Goal: Task Accomplishment & Management: Use online tool/utility

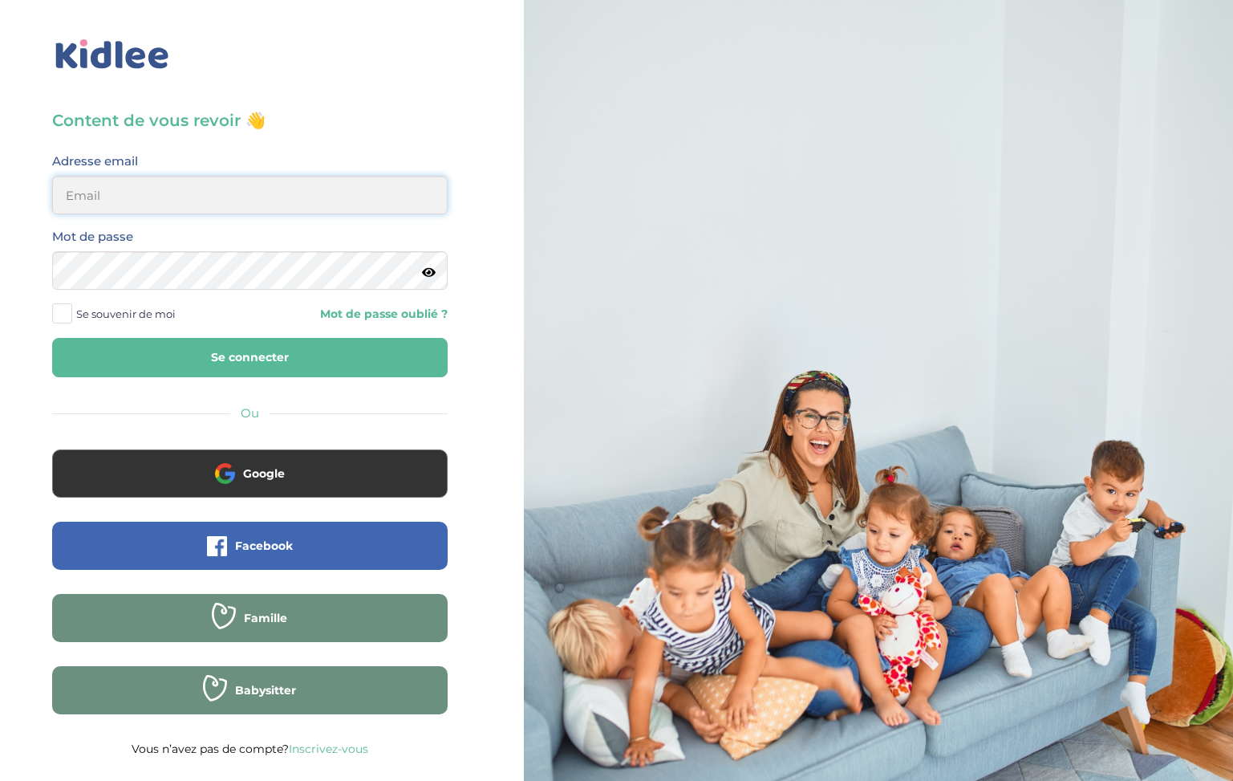
type input "ffna.laetitia@gmail.com"
click at [250, 357] on button "Se connecter" at bounding box center [250, 357] width 396 height 39
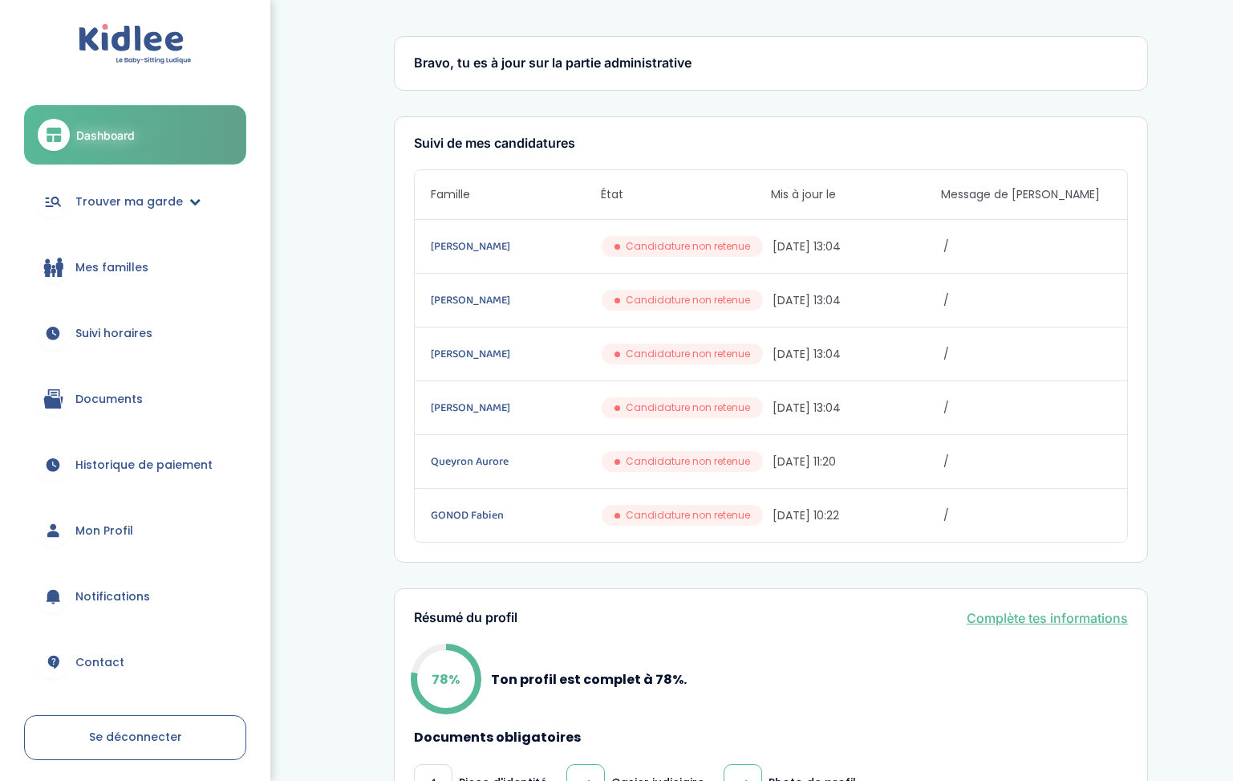
click at [91, 205] on span "Trouver ma garde" at bounding box center [129, 201] width 108 height 17
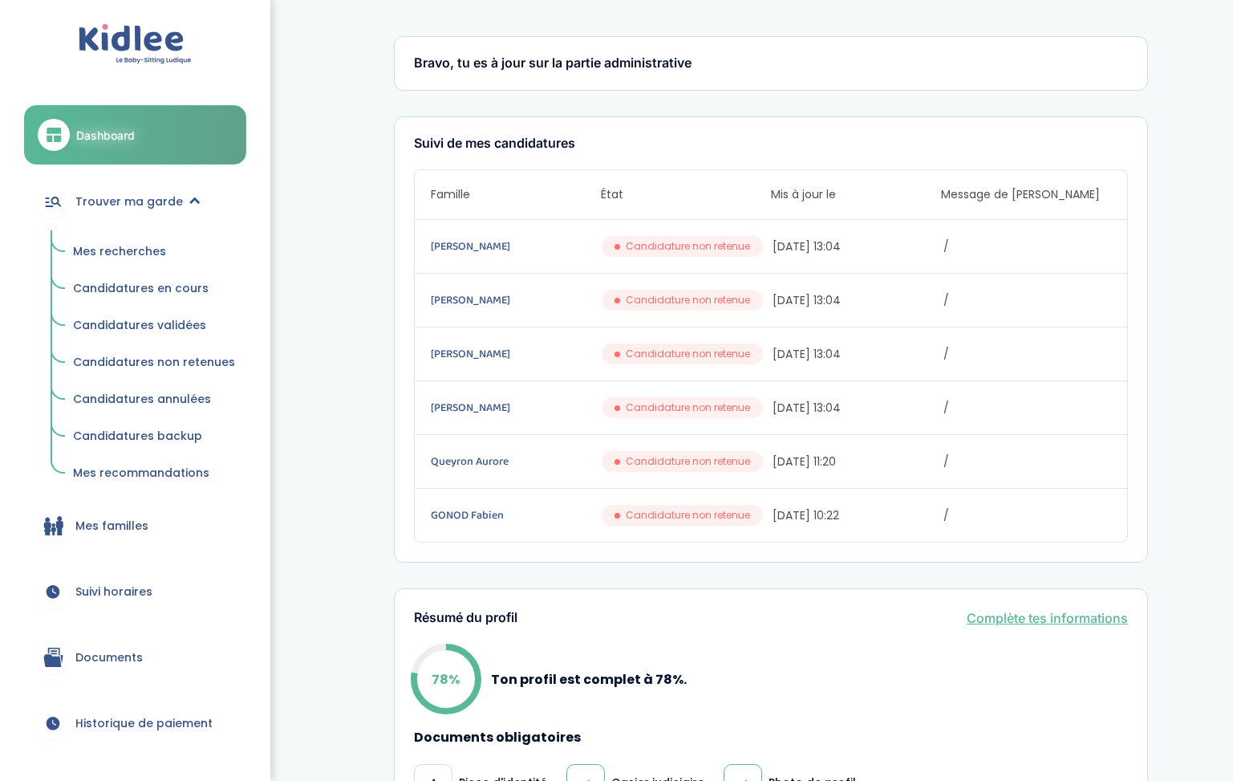
click at [90, 249] on span "Mes recherches" at bounding box center [119, 251] width 93 height 16
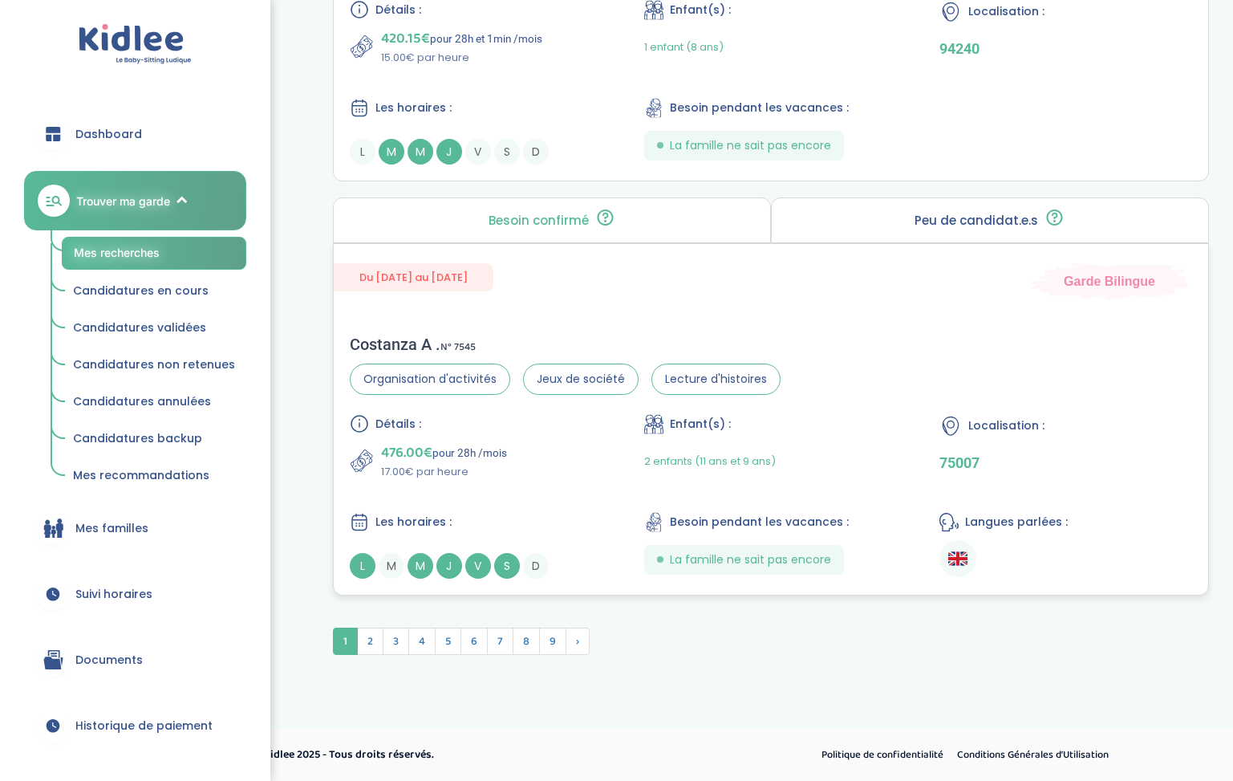
scroll to position [4249, 0]
click at [369, 650] on span "2" at bounding box center [370, 640] width 26 height 27
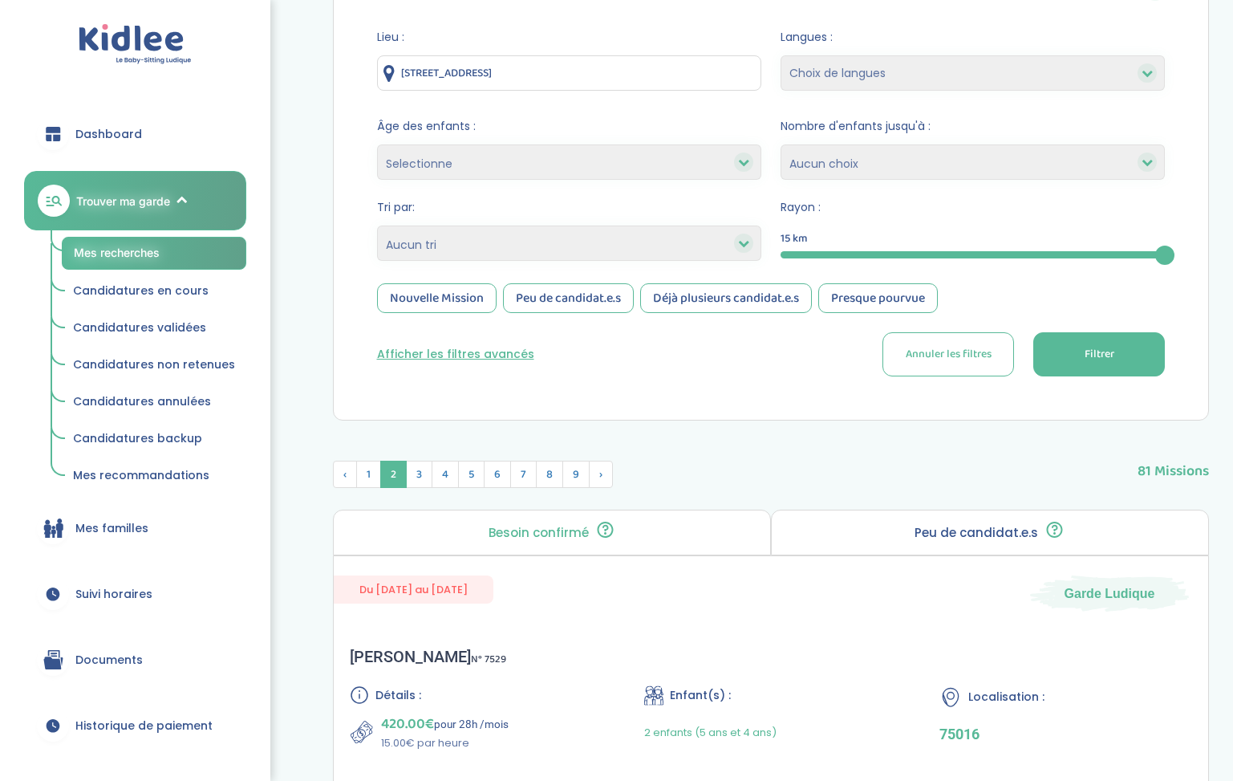
scroll to position [230, 0]
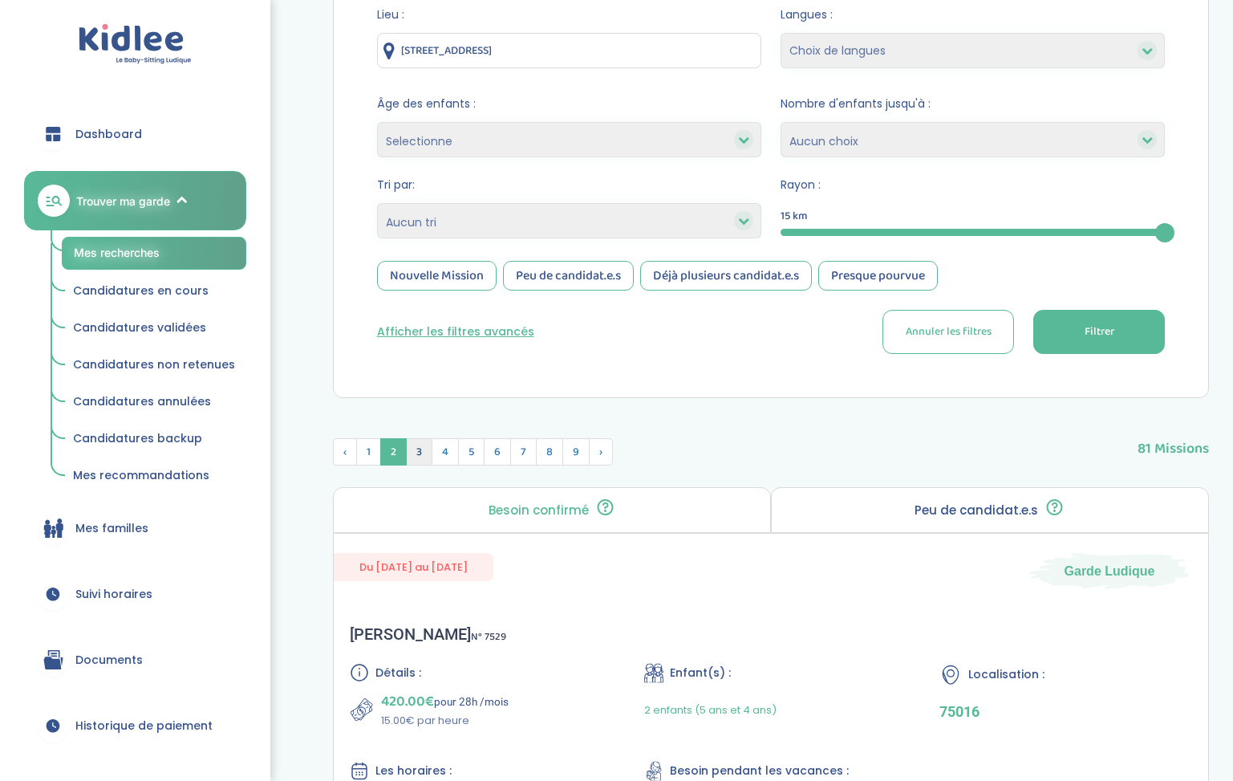
click at [423, 453] on span "3" at bounding box center [419, 451] width 26 height 27
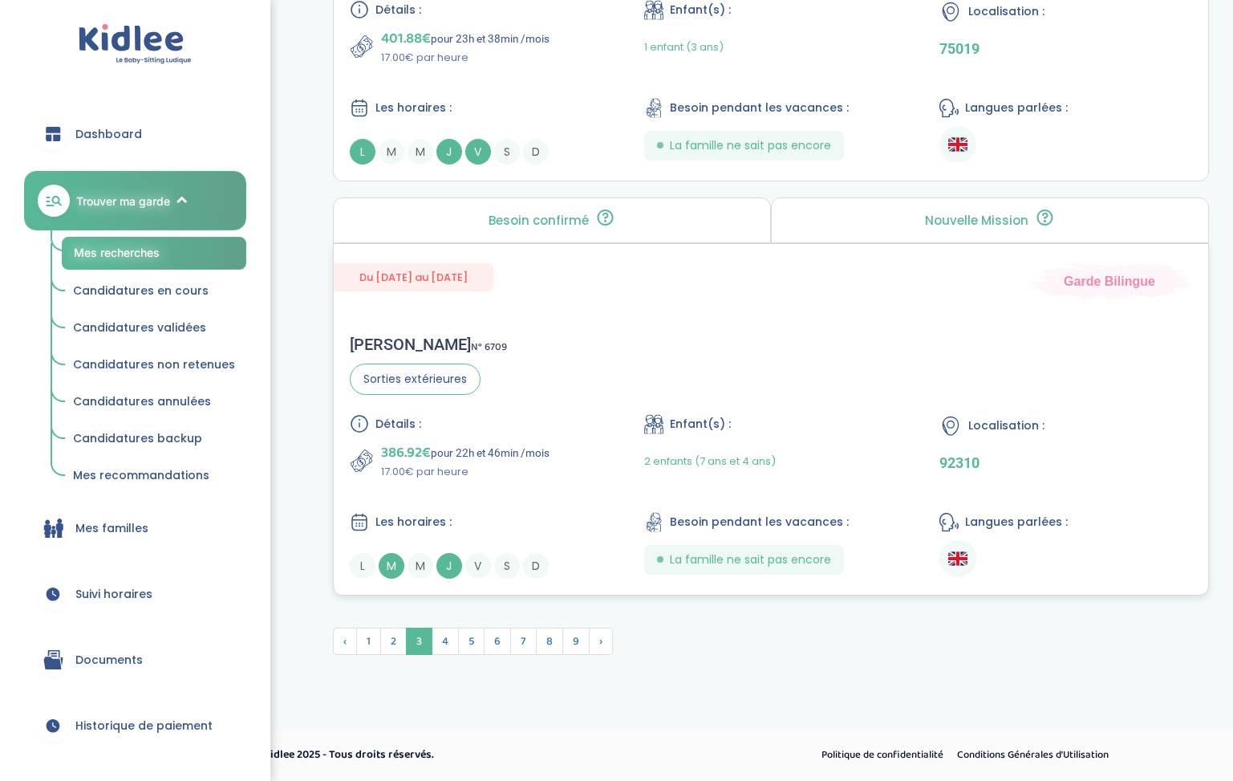
scroll to position [4290, 0]
click at [444, 642] on span "4" at bounding box center [445, 640] width 27 height 27
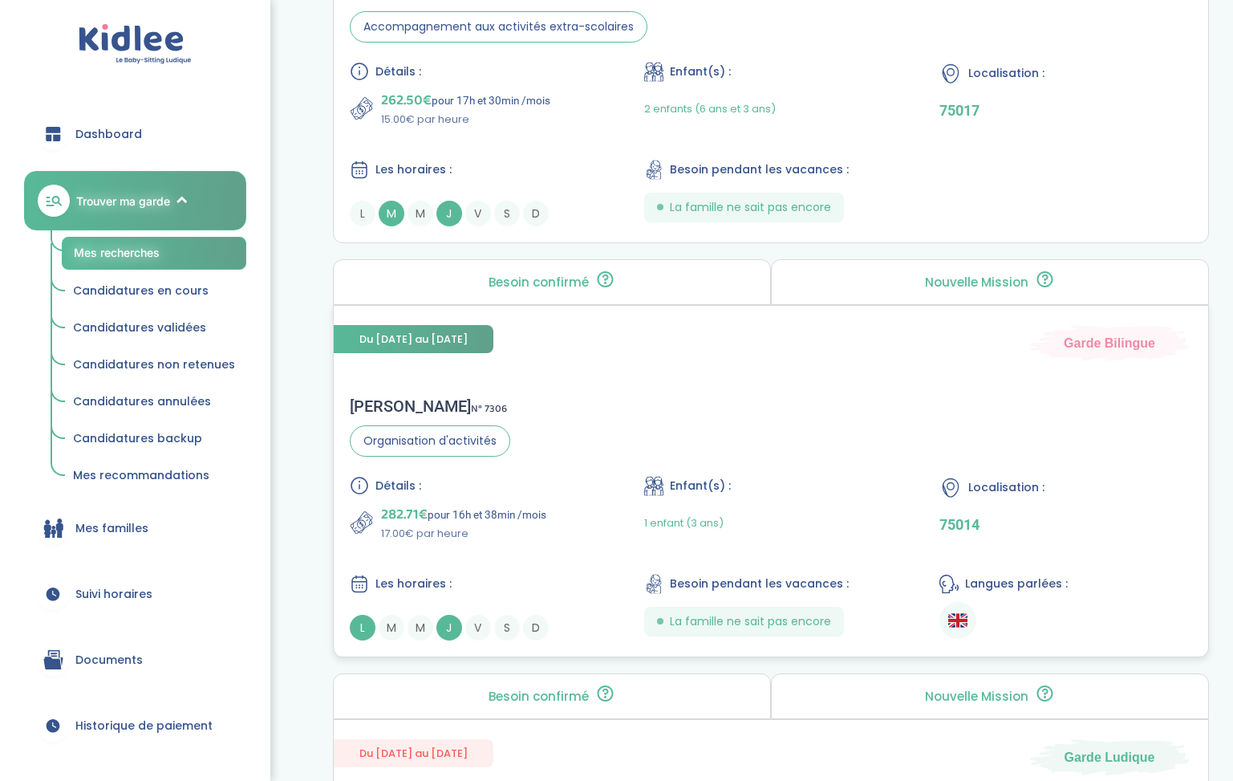
scroll to position [3329, 0]
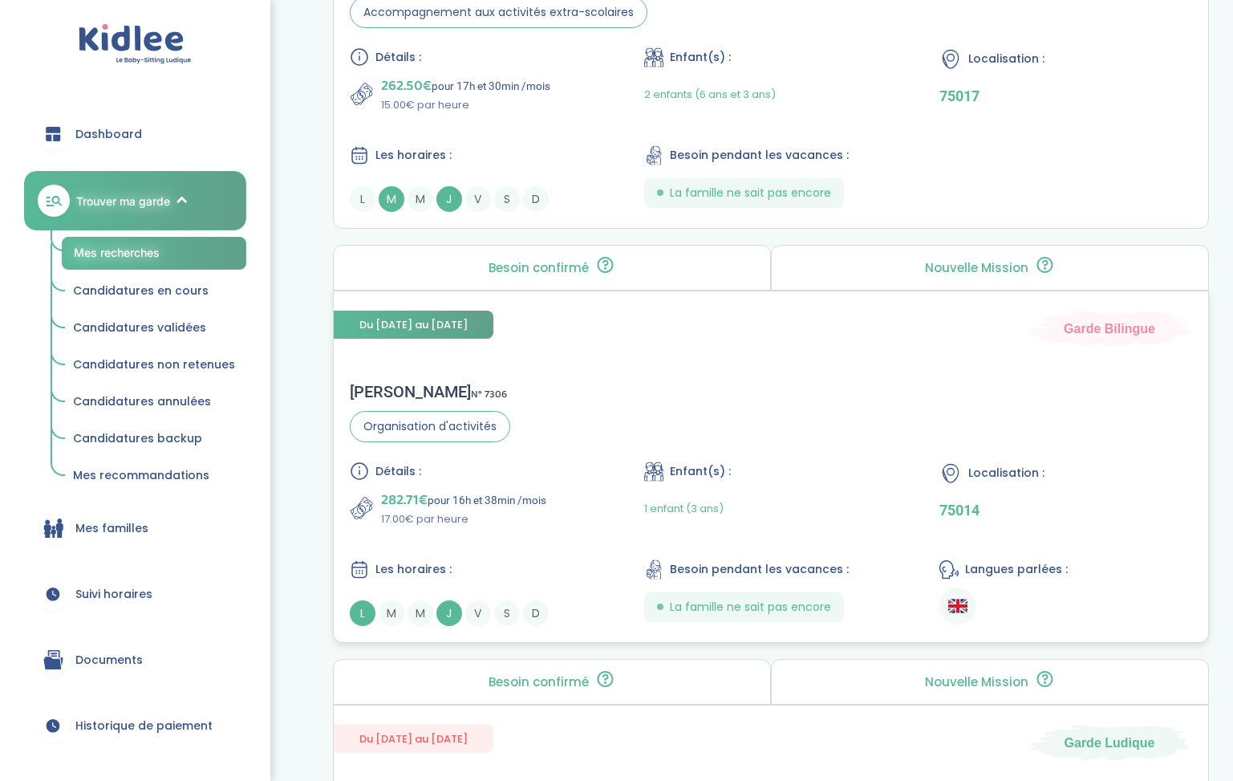
click at [392, 379] on div "Chloé P . N° 7306 Organisation d'activités Détails : 282.71€ pour 16h et 38min …" at bounding box center [771, 504] width 875 height 276
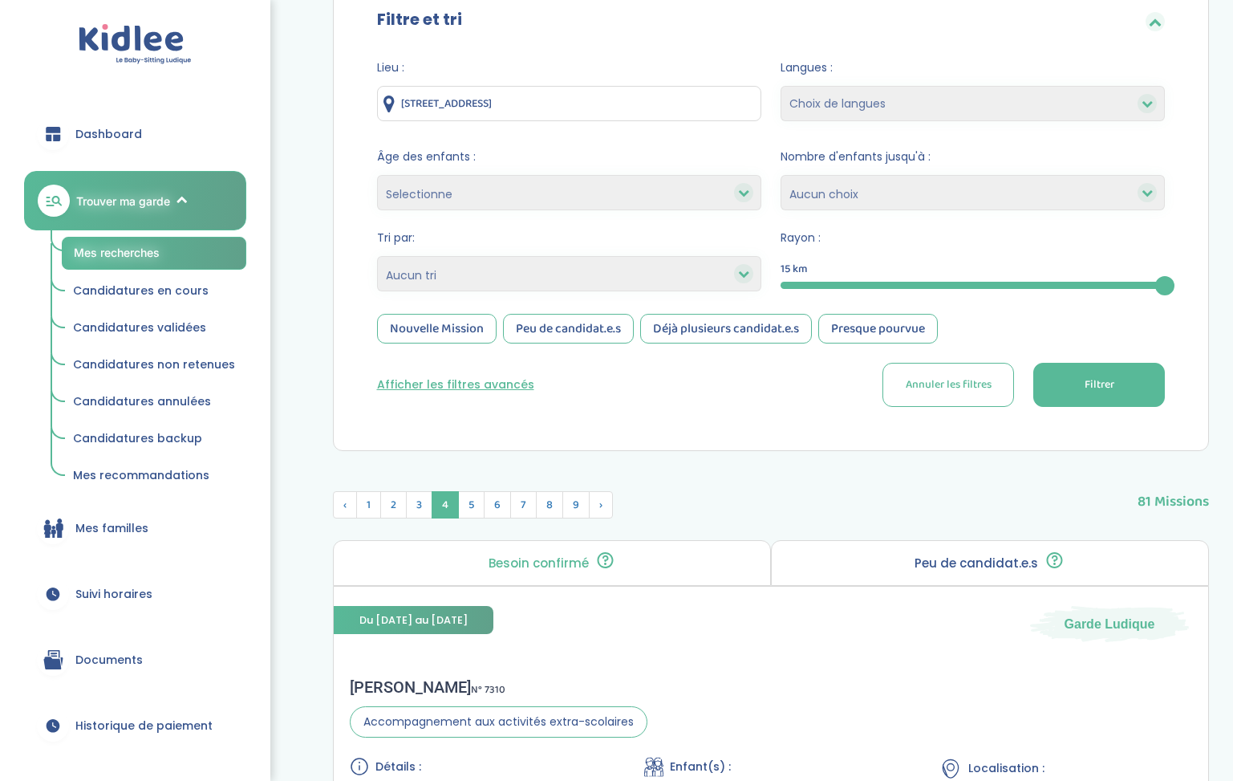
scroll to position [75, 0]
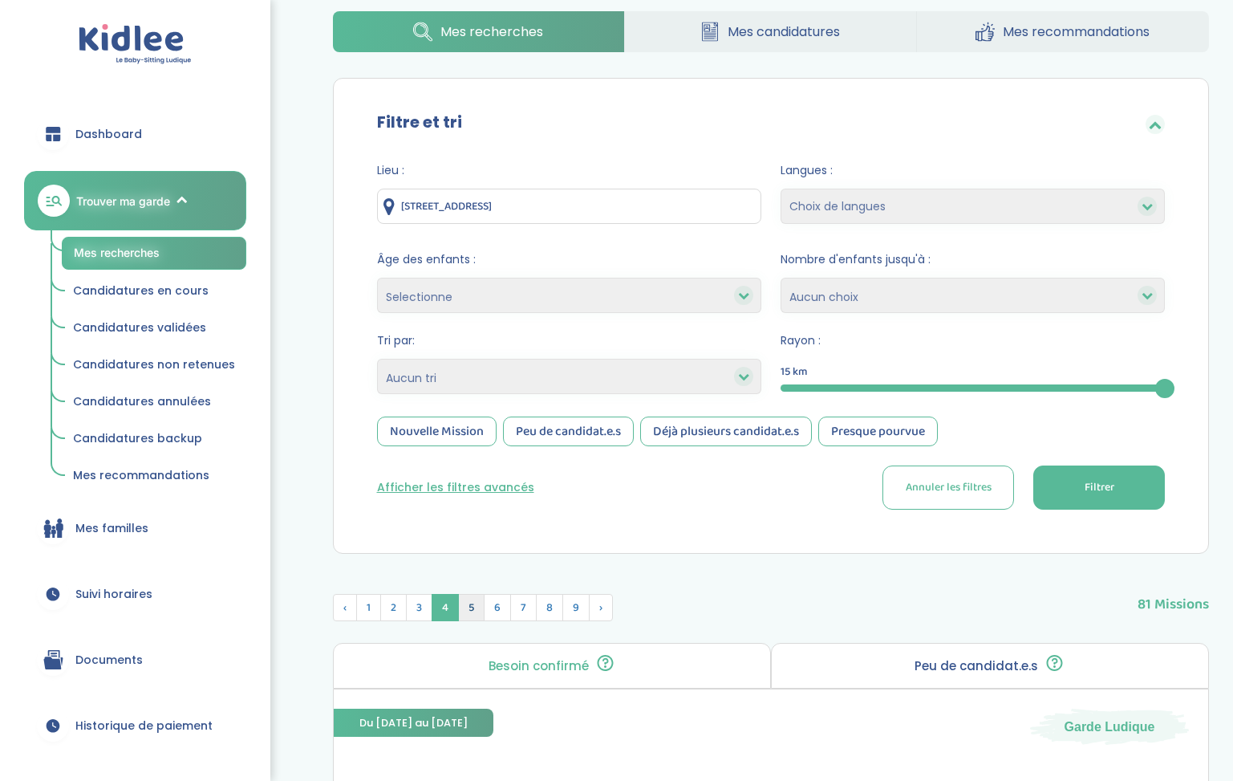
click at [468, 605] on span "5" at bounding box center [471, 607] width 26 height 27
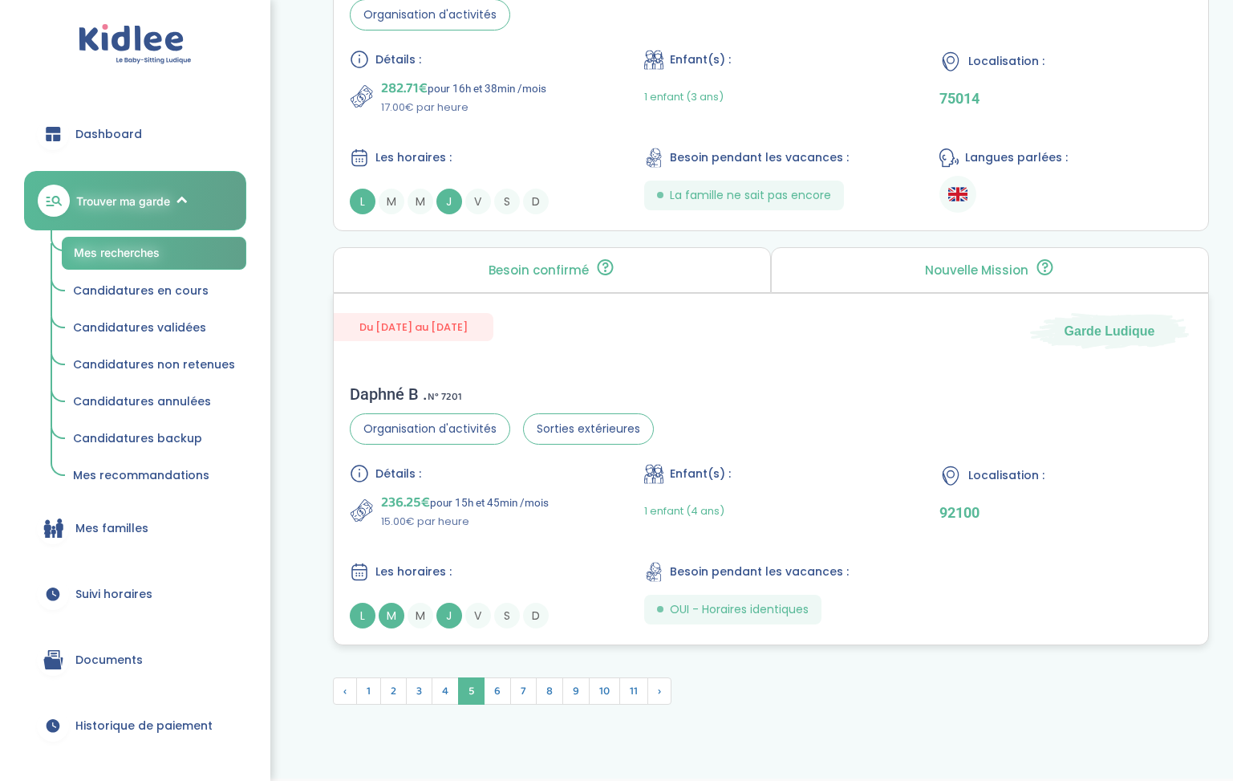
scroll to position [4153, 0]
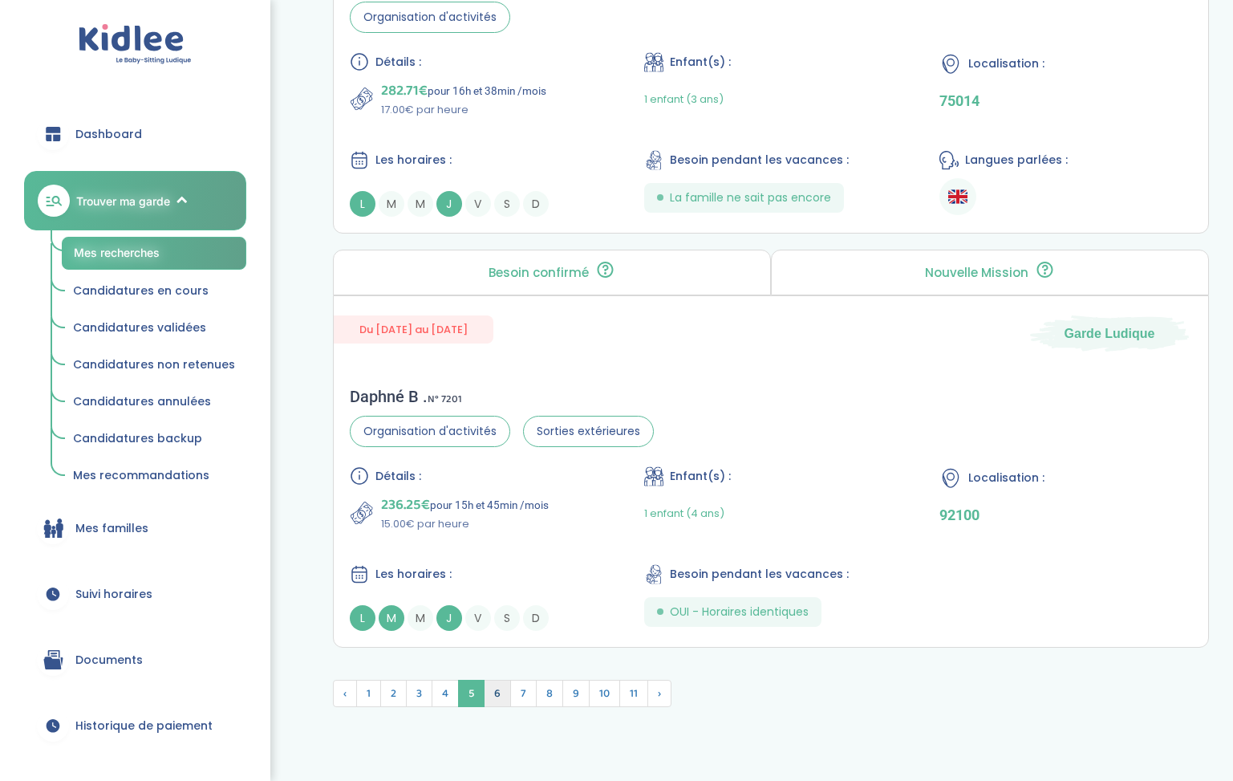
click at [497, 698] on span "6" at bounding box center [497, 693] width 27 height 27
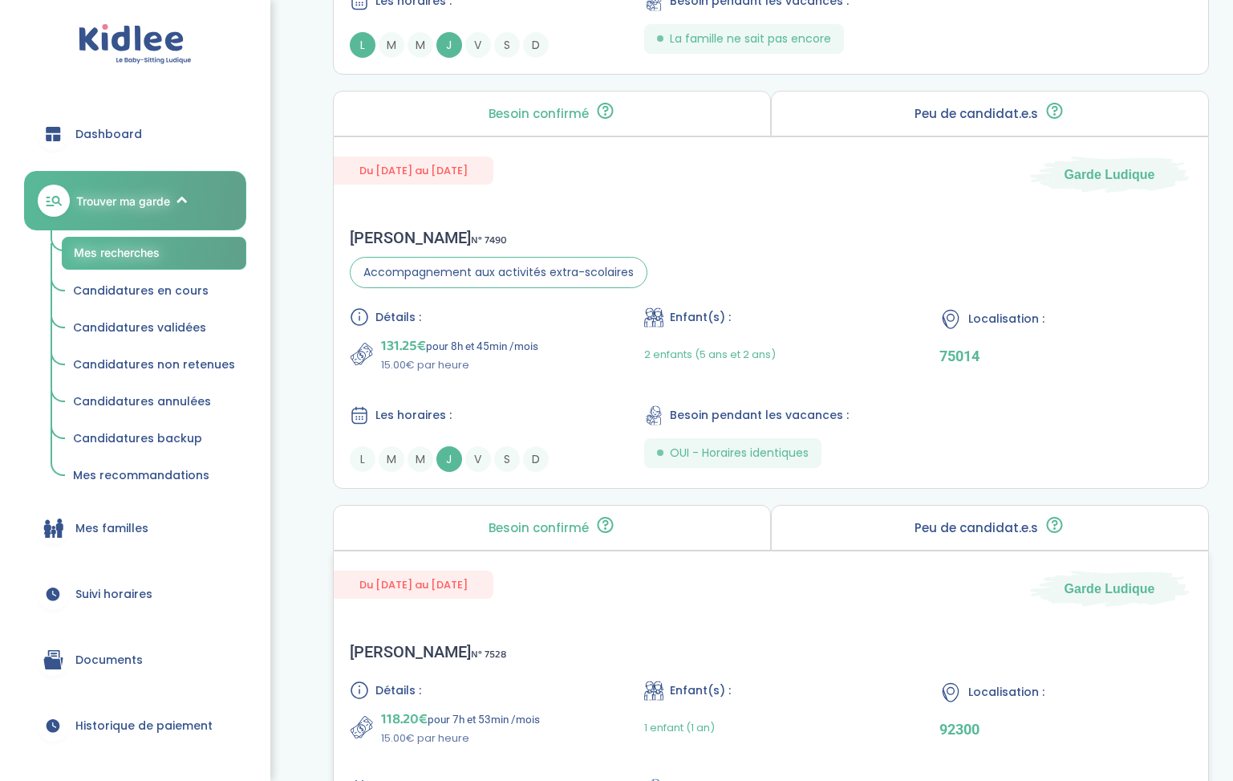
scroll to position [3154, 0]
click at [477, 336] on p "131.25€ pour 8h et 45min /mois" at bounding box center [459, 346] width 157 height 22
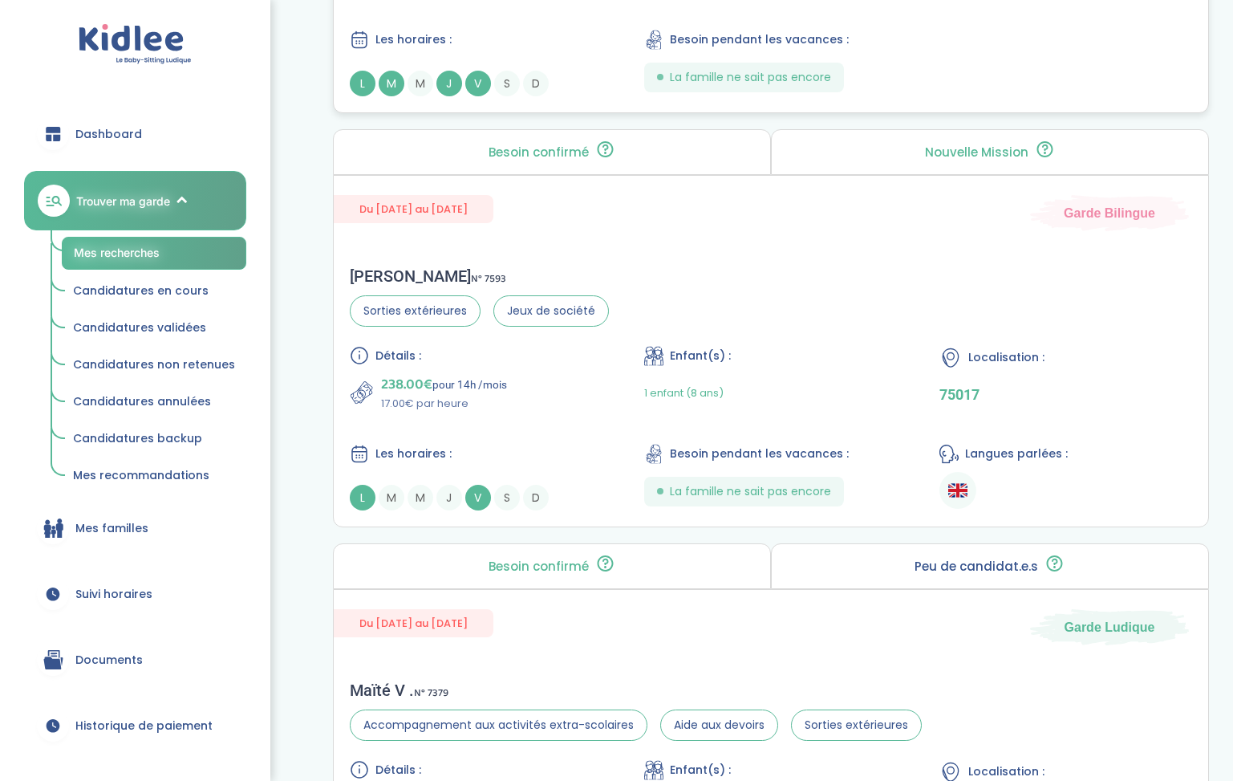
scroll to position [1455, 0]
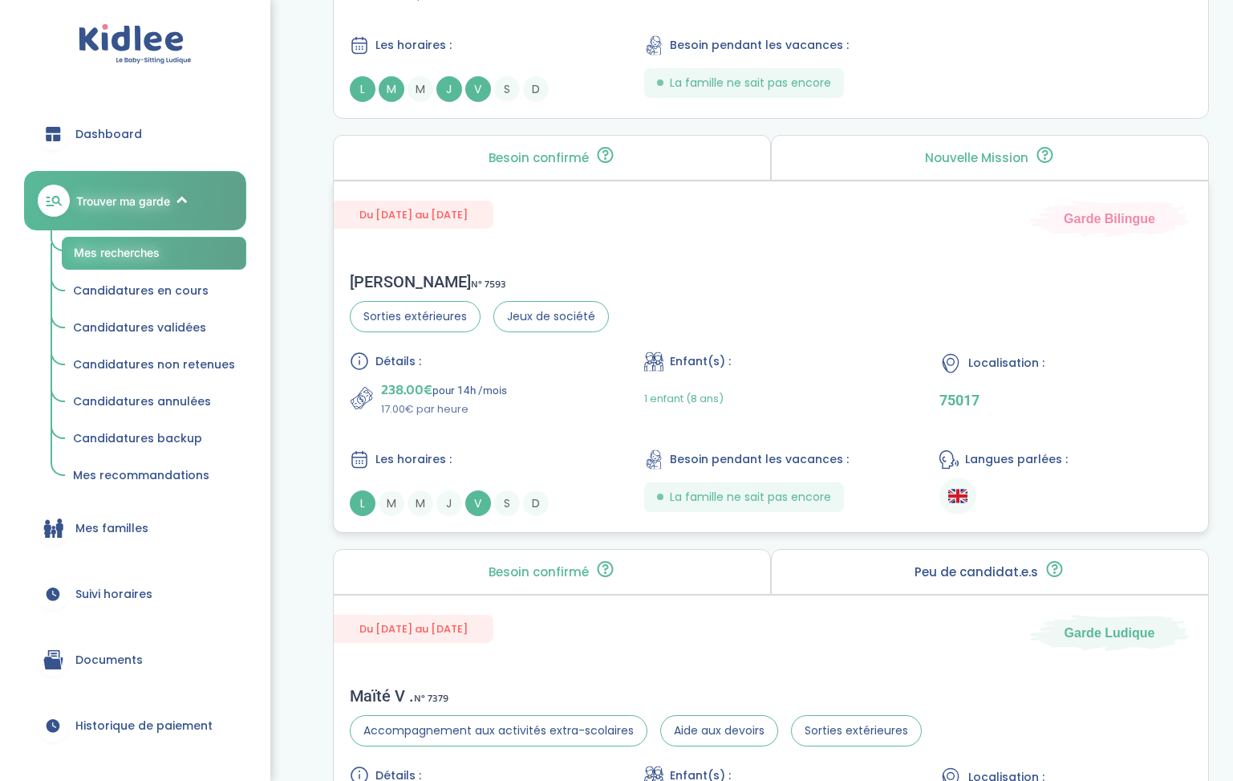
click at [528, 257] on div "Leonor V . N° 7593 Sorties extérieures Jeux de société Détails : 238.00€ pour 1…" at bounding box center [771, 394] width 875 height 276
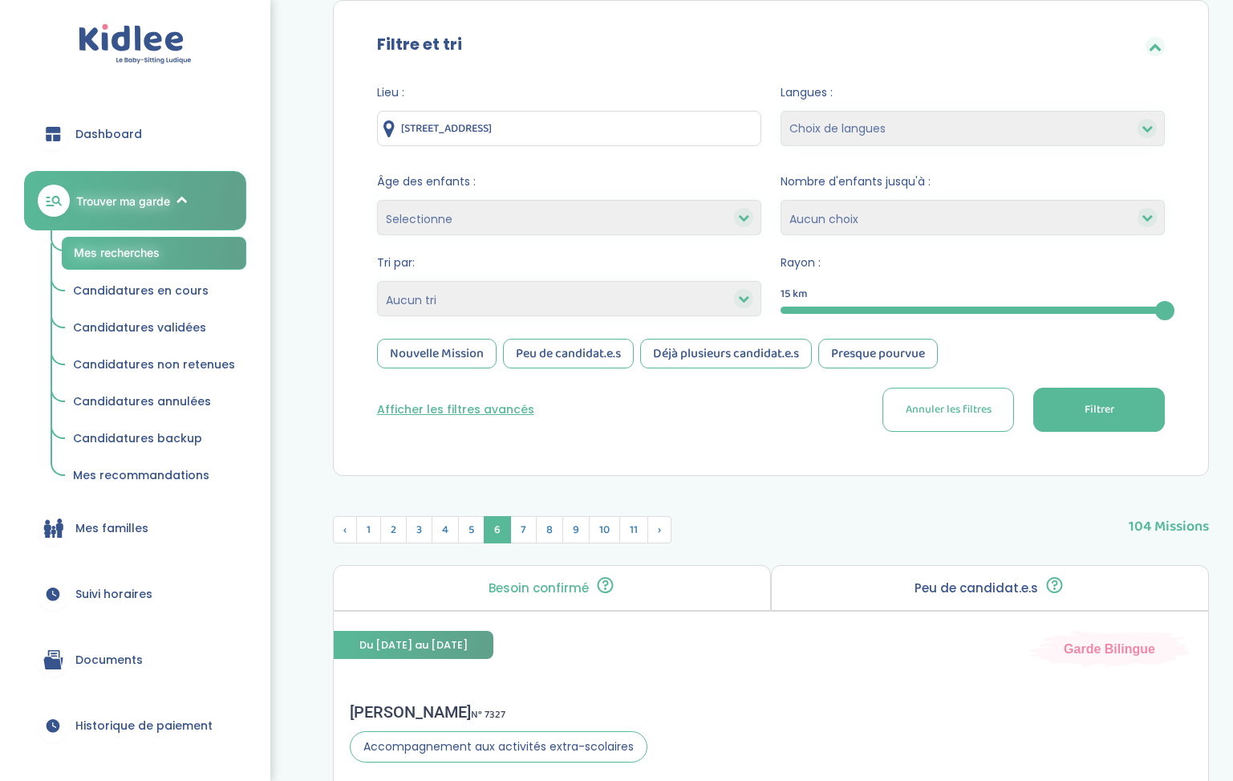
scroll to position [159, 0]
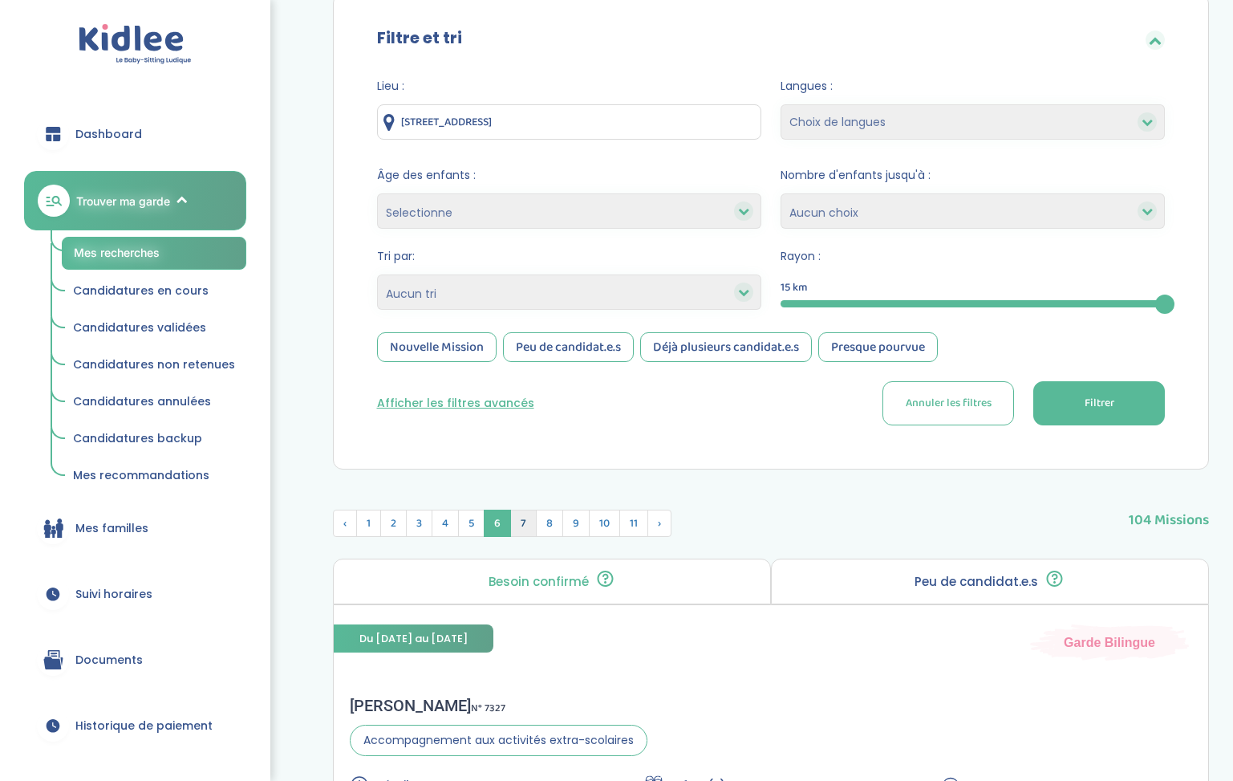
click at [523, 521] on span "7" at bounding box center [523, 522] width 26 height 27
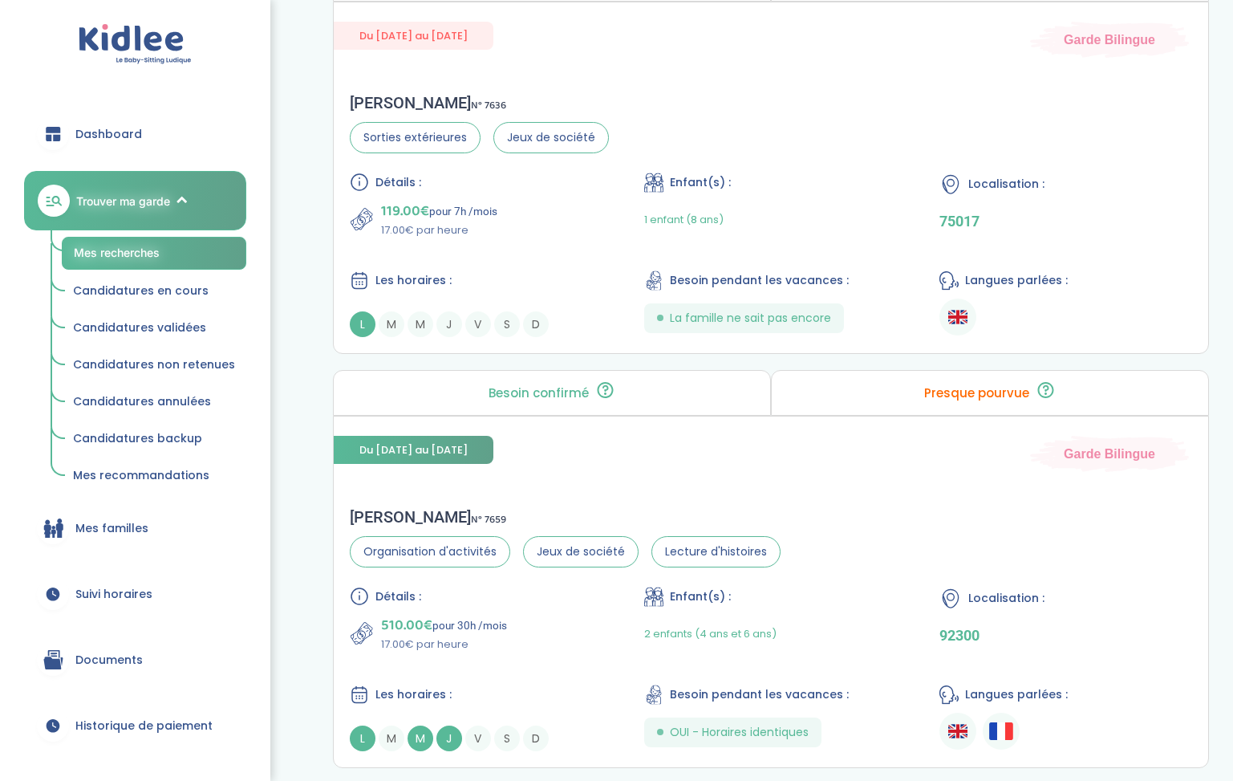
scroll to position [2836, 0]
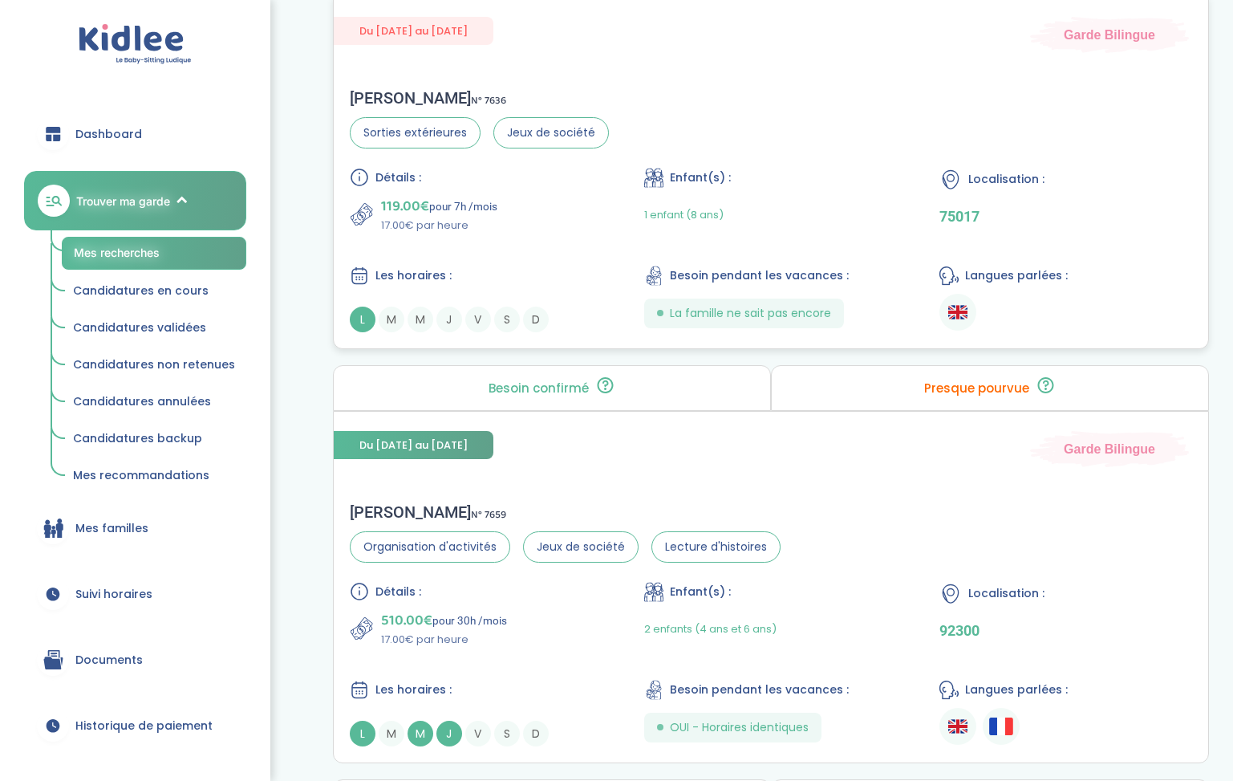
click at [449, 220] on p "17.00€ par heure" at bounding box center [439, 225] width 116 height 16
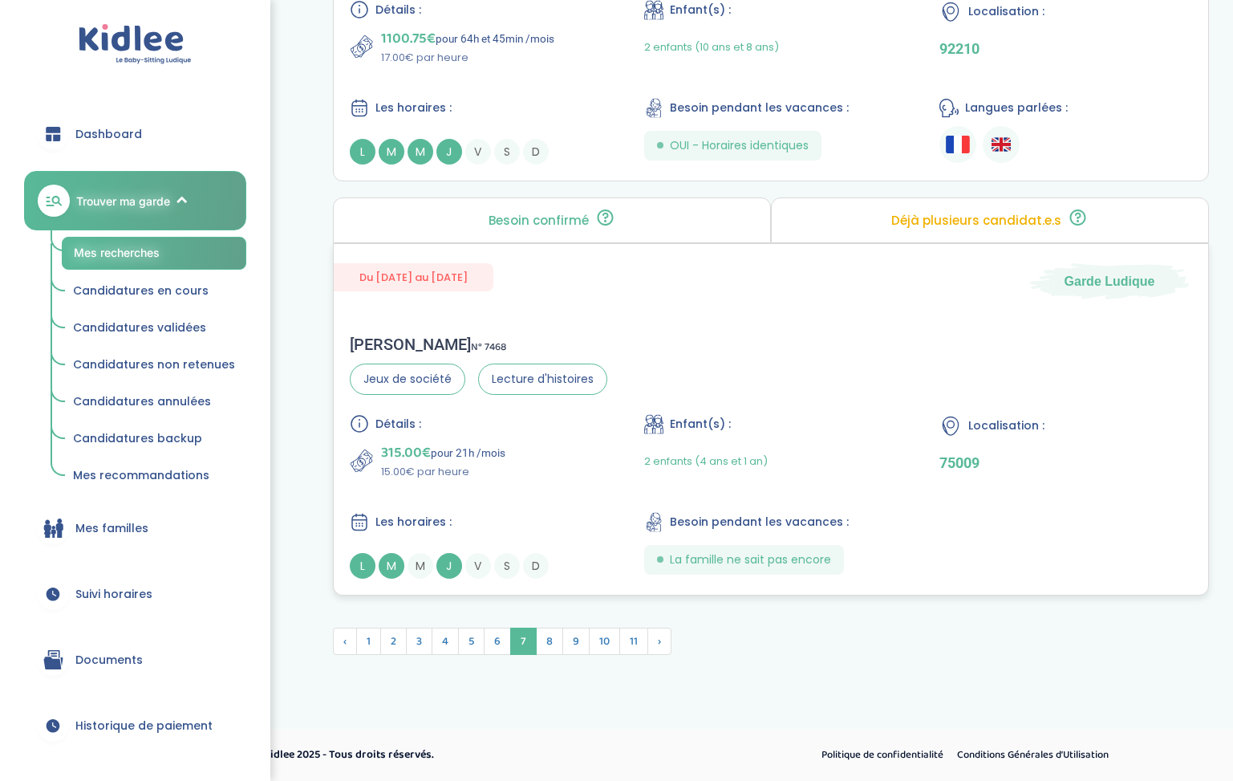
scroll to position [4246, 0]
click at [557, 647] on span "8" at bounding box center [549, 640] width 27 height 27
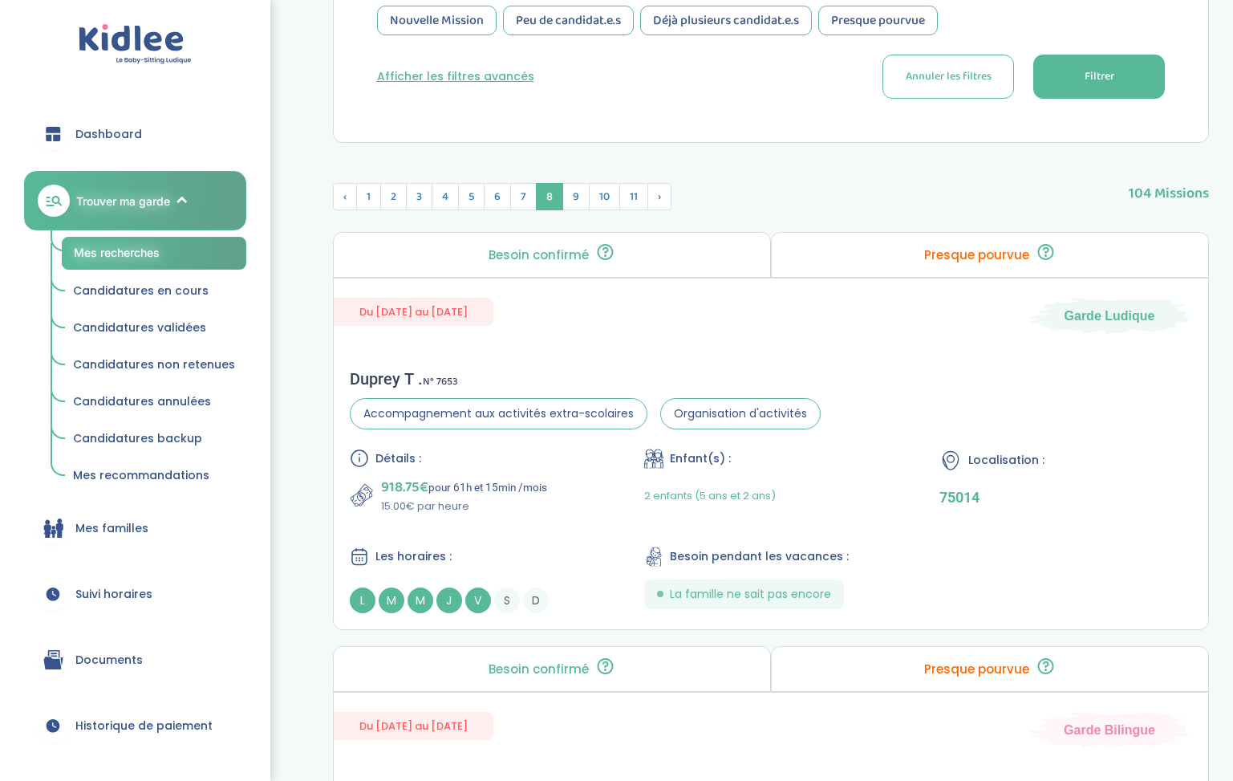
scroll to position [484, 0]
click at [579, 209] on span "9" at bounding box center [575, 198] width 27 height 27
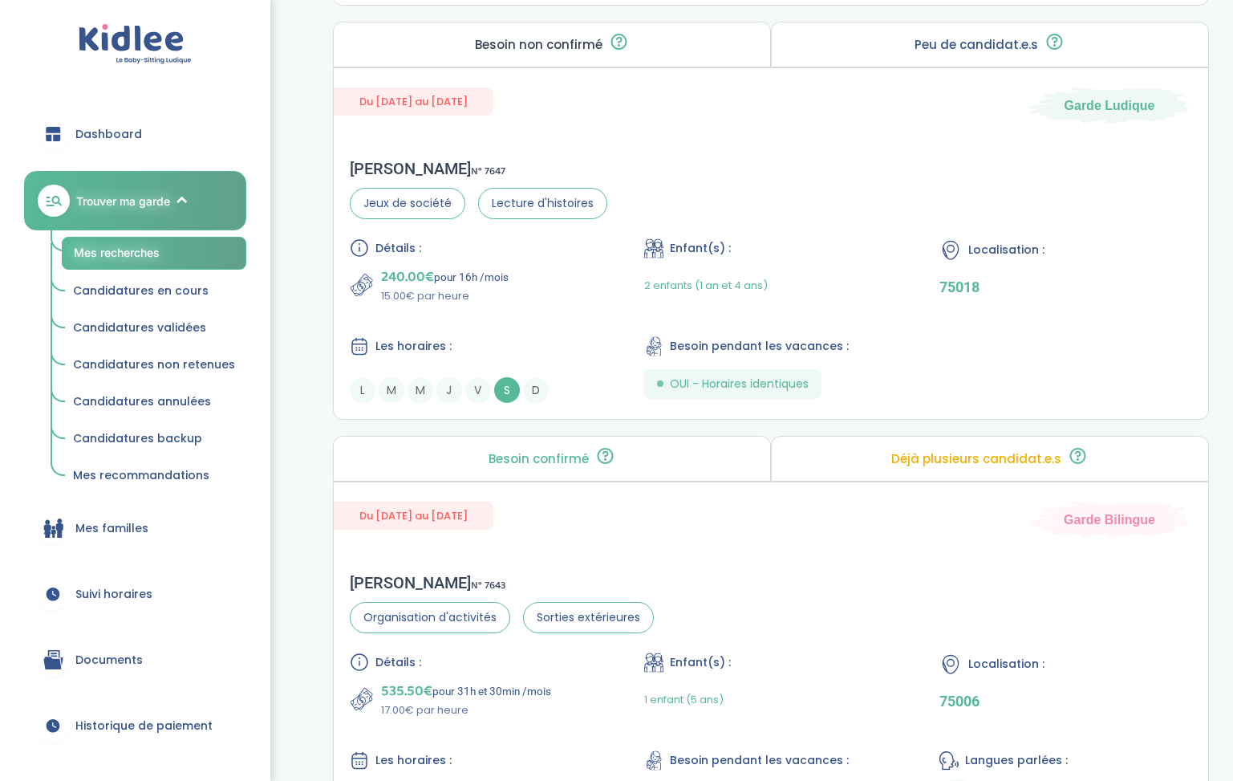
scroll to position [1109, 0]
click at [678, 182] on div "Pauline S . N° 7647 Jeux de société Lecture d'histoires Détails : 240.00€ pour …" at bounding box center [771, 282] width 875 height 276
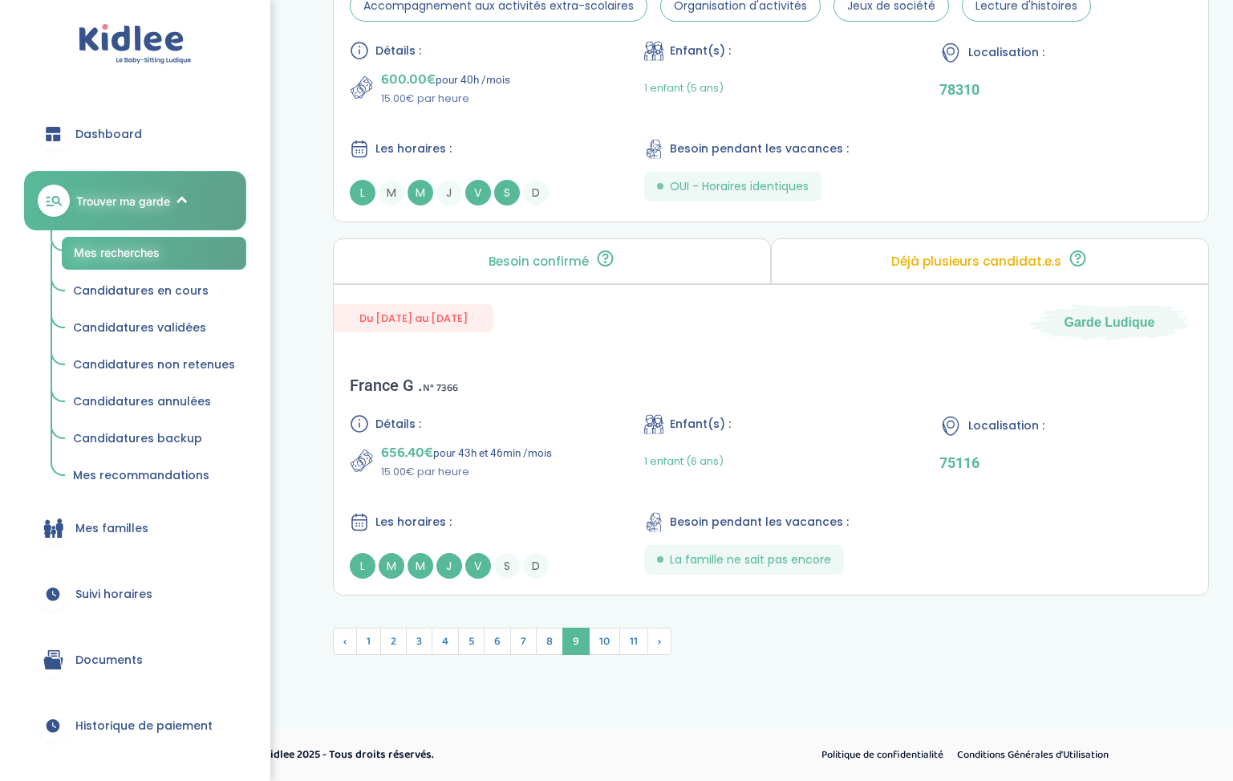
scroll to position [4249, 0]
click at [605, 632] on span "10" at bounding box center [604, 640] width 31 height 27
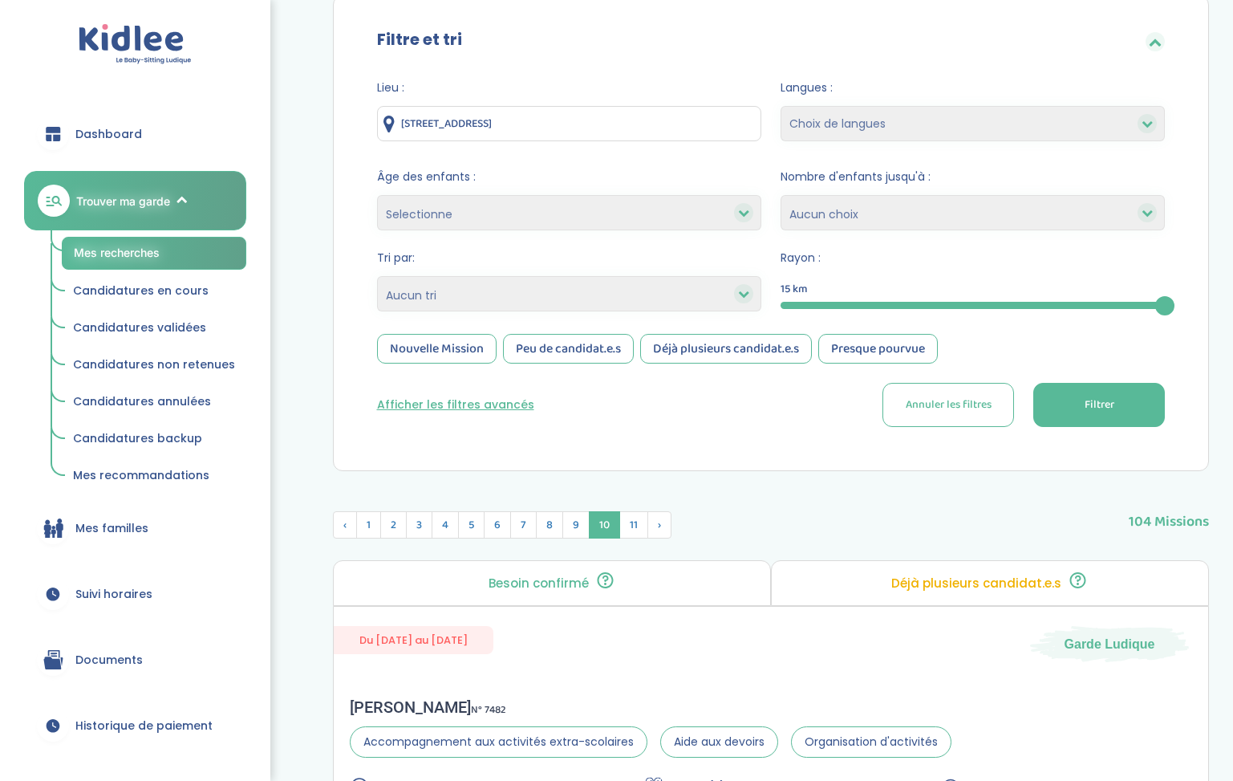
scroll to position [158, 0]
click at [627, 524] on span "11" at bounding box center [633, 523] width 29 height 27
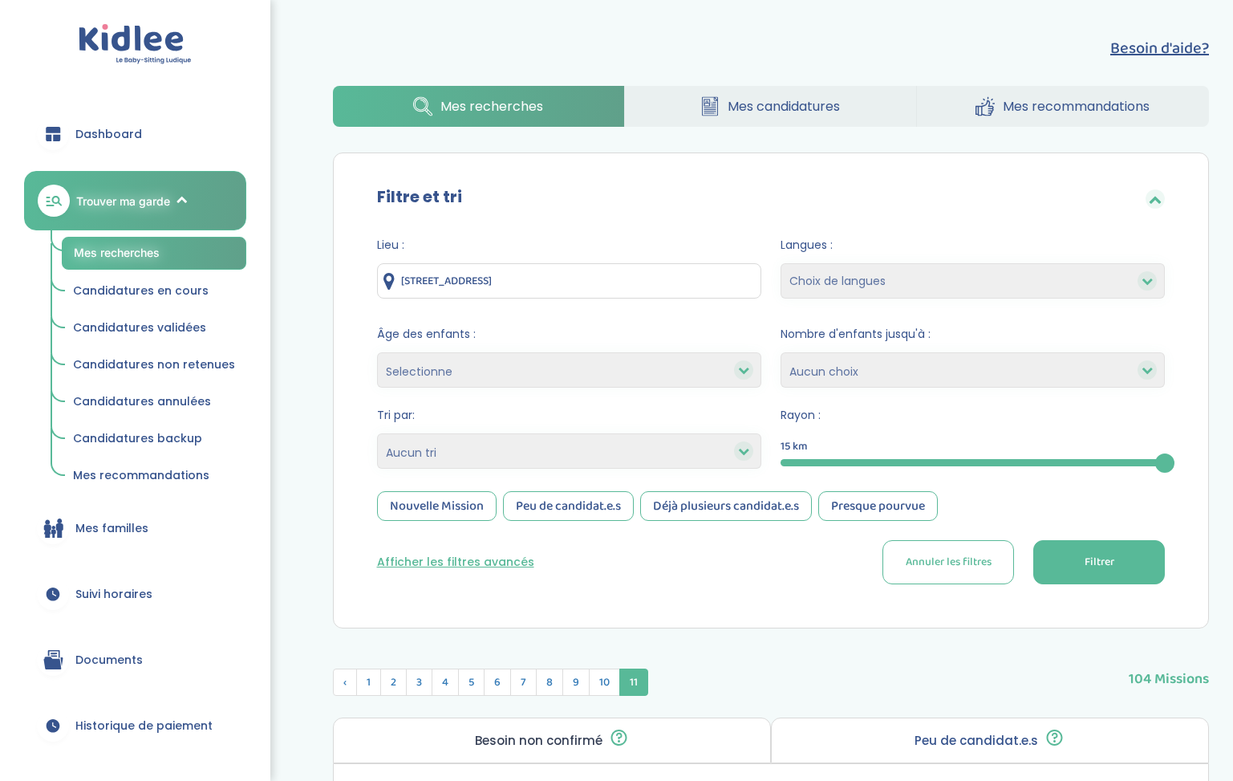
scroll to position [0, 0]
click at [586, 509] on div "Peu de candidat.e.s" at bounding box center [568, 506] width 131 height 30
click at [1124, 564] on button "Filtrer" at bounding box center [1099, 562] width 132 height 44
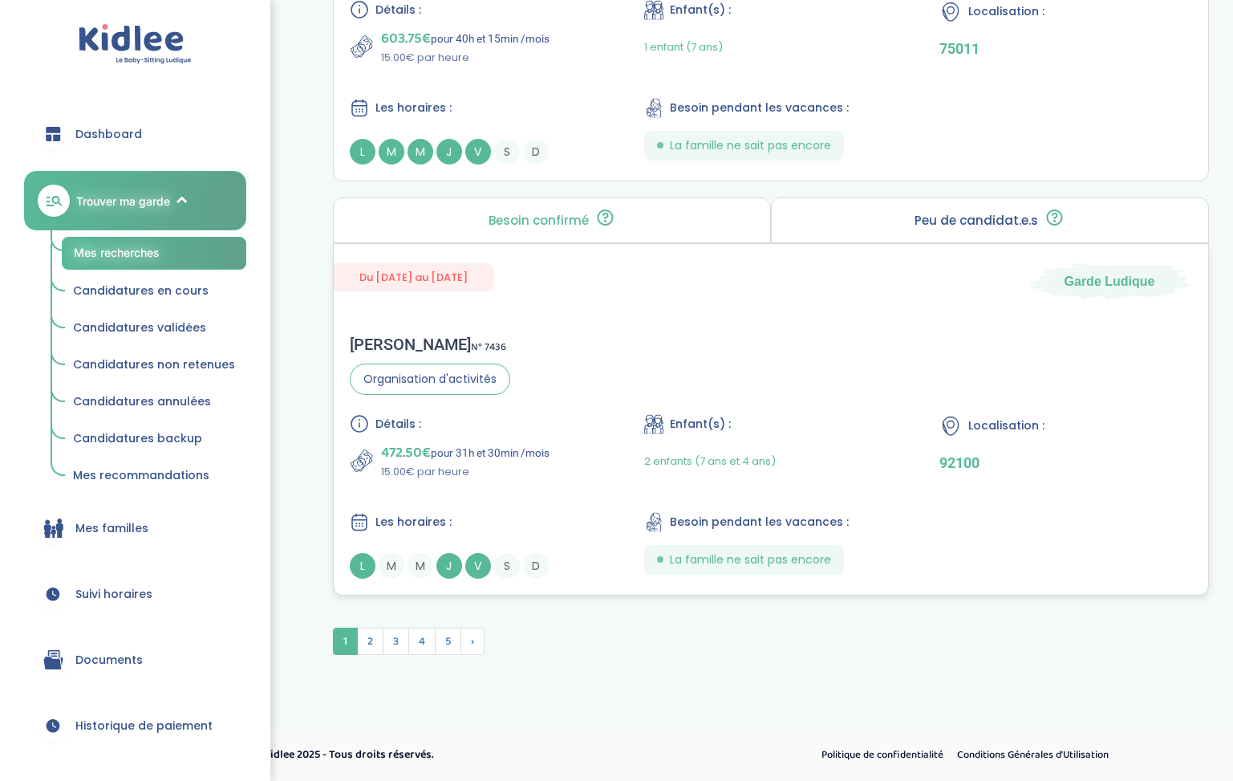
scroll to position [4208, 0]
click at [367, 643] on span "2" at bounding box center [370, 640] width 26 height 27
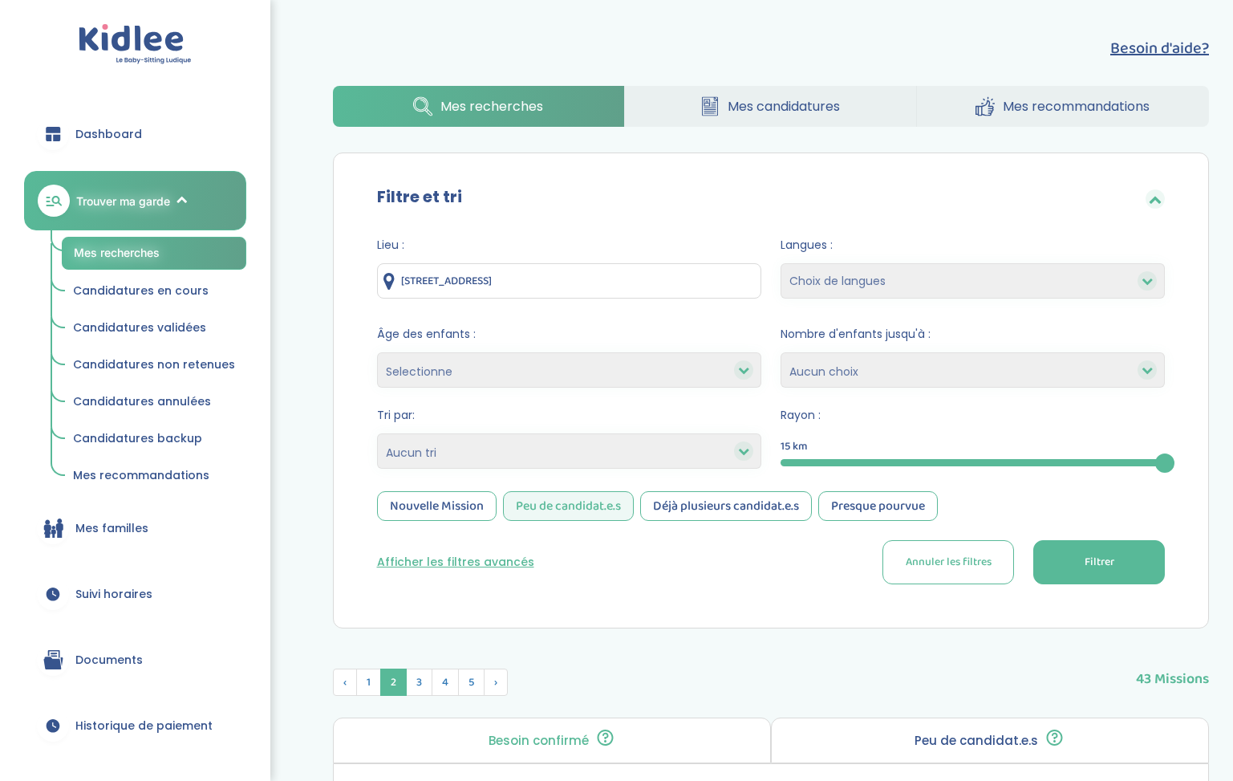
scroll to position [0, 0]
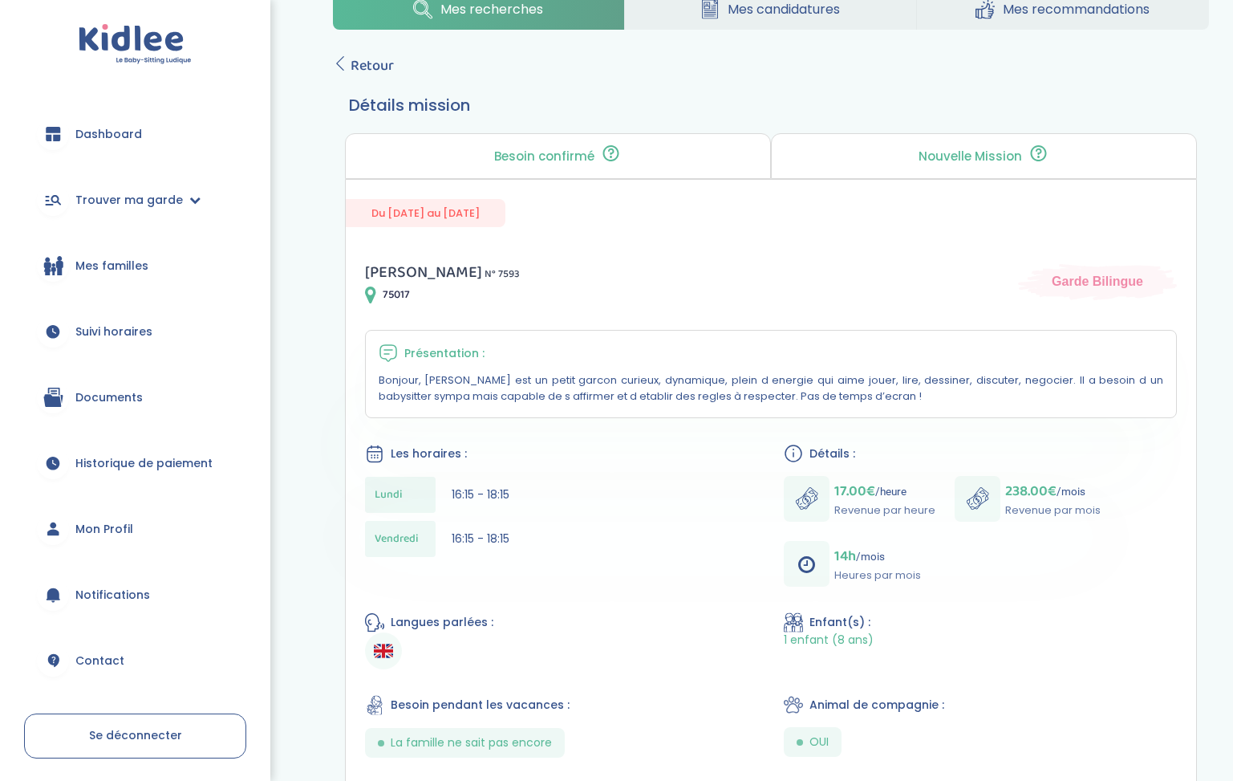
scroll to position [30, 0]
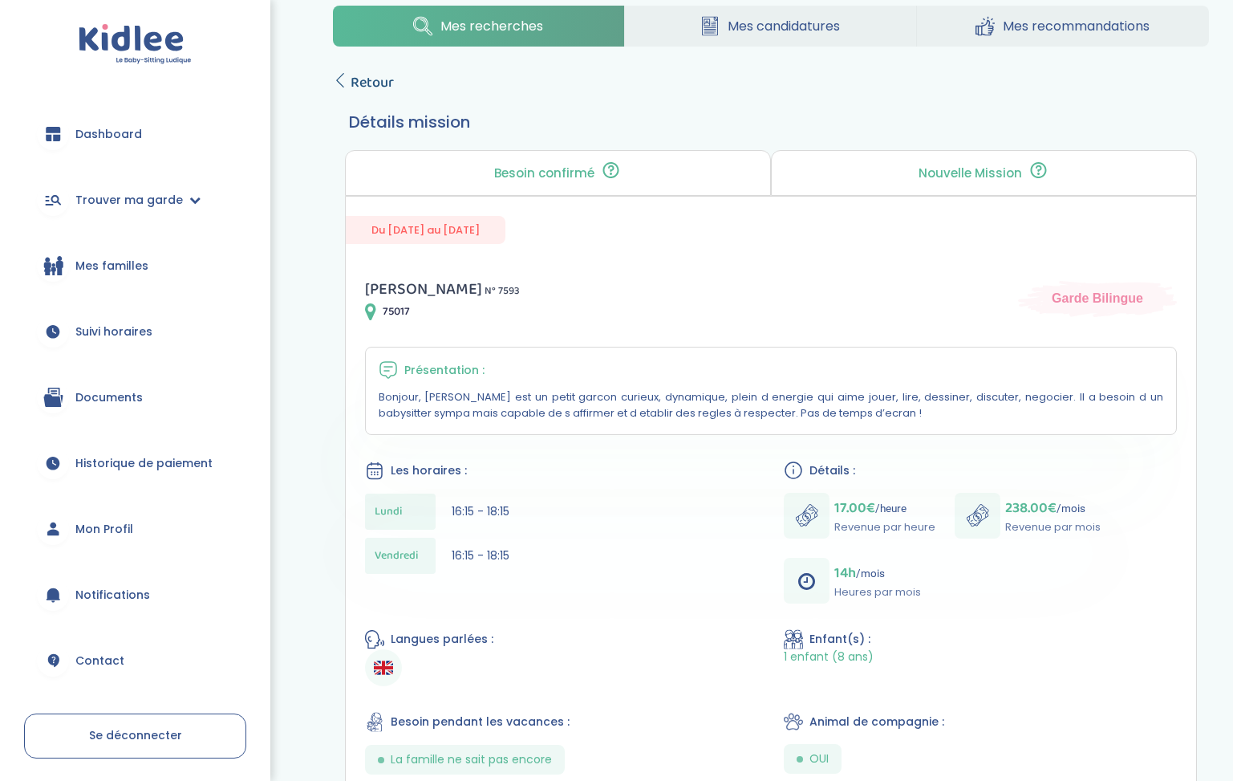
click at [369, 88] on span "Retour" at bounding box center [372, 82] width 43 height 22
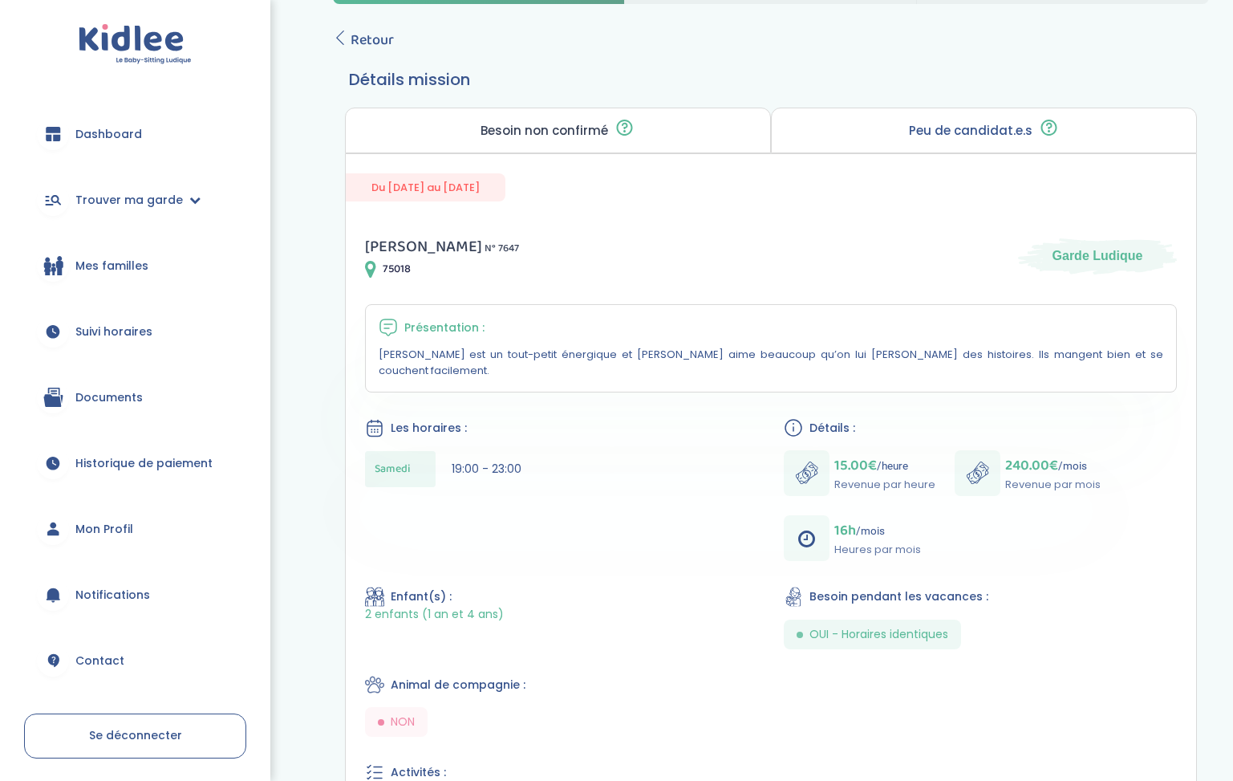
scroll to position [76, 0]
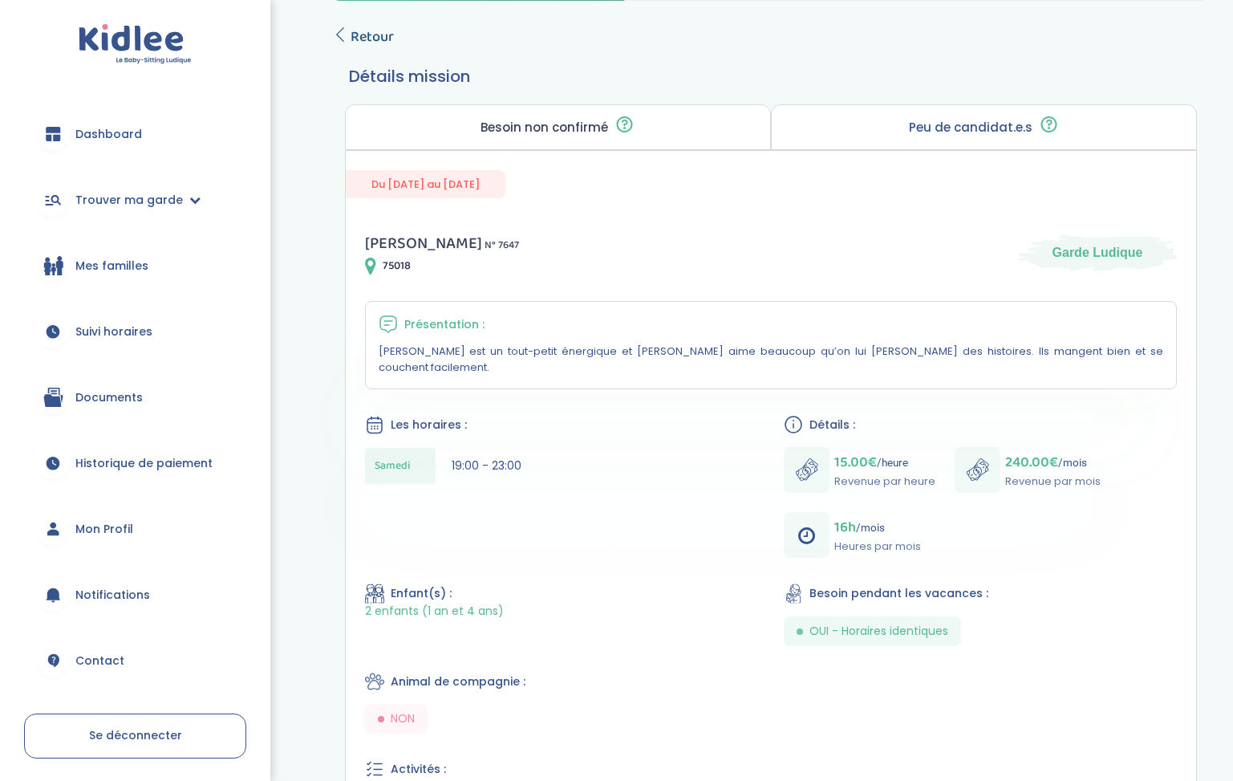
click at [342, 38] on icon at bounding box center [340, 34] width 14 height 14
